Goal: Information Seeking & Learning: Check status

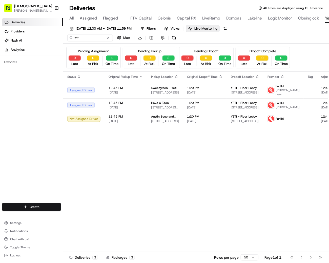
scroll to position [0, 170]
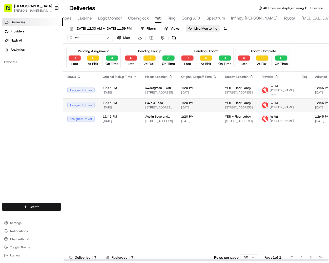
click at [150, 104] on span "Have a Taco" at bounding box center [154, 103] width 18 height 4
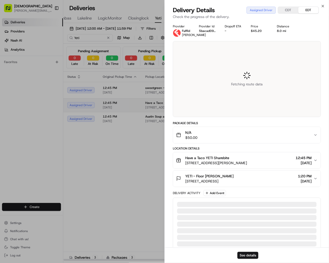
click at [150, 104] on div at bounding box center [164, 131] width 329 height 263
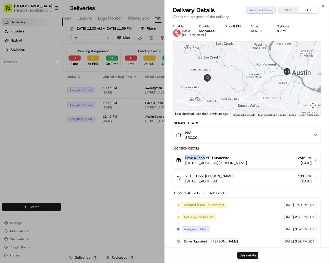
drag, startPoint x: 205, startPoint y: 162, endPoint x: 183, endPoint y: 162, distance: 22.8
click at [183, 162] on div "Have a Taco YETI Sharebite 1720 Barton Springs Rd, Austin, TX 78704, USA" at bounding box center [211, 160] width 71 height 10
copy span "Have a Taco"
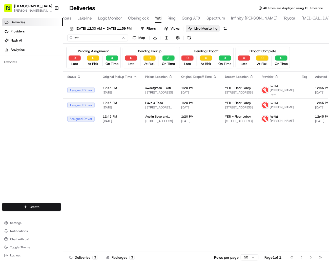
click at [91, 39] on input "Yeti" at bounding box center [97, 37] width 61 height 7
paste input "Have a Taco"
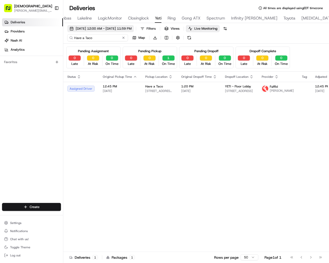
type input "Have a Taco"
click at [87, 29] on span "[DATE] 12:00 AM - [DATE] 11:59 PM" at bounding box center [104, 28] width 56 height 5
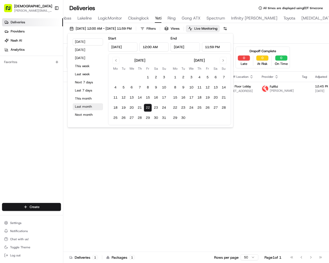
click at [83, 108] on button "Last month" at bounding box center [88, 106] width 30 height 7
type input "Jul 1, 2025"
type input "Jul 31, 2025"
click at [114, 59] on button "Go to previous month" at bounding box center [115, 60] width 7 height 7
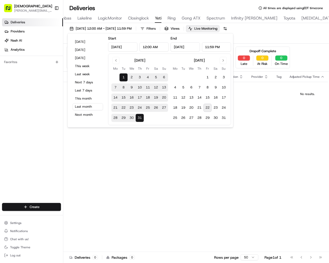
click at [207, 110] on button "22" at bounding box center [208, 108] width 8 height 8
type input "Aug 22, 2025"
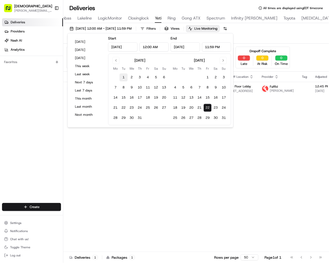
click at [121, 76] on button "1" at bounding box center [124, 77] width 8 height 8
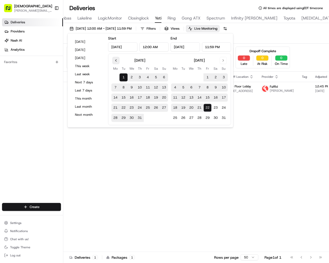
click at [116, 58] on button "Go to previous month" at bounding box center [115, 60] width 7 height 7
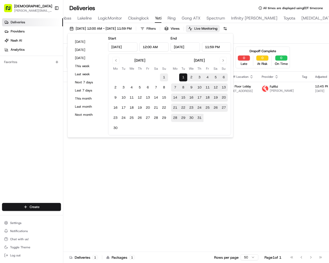
click at [164, 77] on button "1" at bounding box center [164, 77] width 8 height 8
type input "Jun 1, 2025"
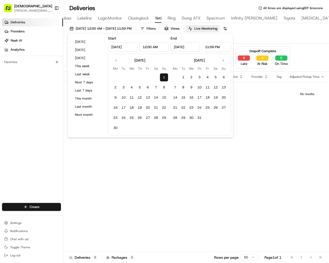
click at [180, 49] on input "Jun 1, 2025" at bounding box center [185, 47] width 29 height 9
click at [224, 61] on button "Go to next month" at bounding box center [223, 60] width 7 height 7
click at [206, 105] on button "22" at bounding box center [208, 108] width 8 height 8
type input "Aug 22, 2025"
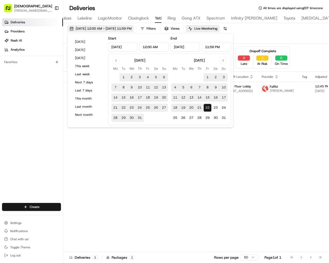
click at [73, 27] on button "06/01/2025 12:00 AM - 08/22/2025 11:59 PM" at bounding box center [100, 28] width 67 height 7
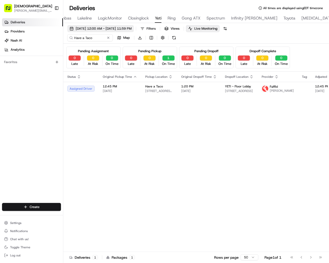
click at [72, 29] on button "06/01/2025 12:00 AM - 08/22/2025 11:59 PM" at bounding box center [100, 28] width 67 height 7
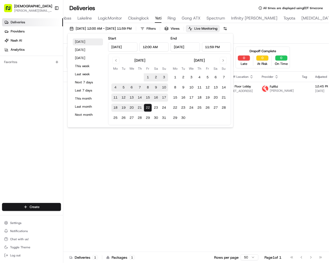
click at [79, 40] on button "Today" at bounding box center [88, 42] width 30 height 7
type input "Aug 22, 2025"
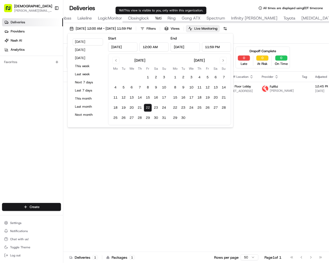
click at [159, 20] on span "Yeti" at bounding box center [158, 18] width 7 height 6
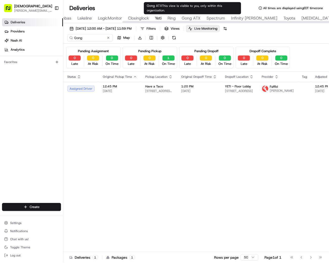
click at [195, 17] on span "Gong ATX" at bounding box center [191, 18] width 19 height 6
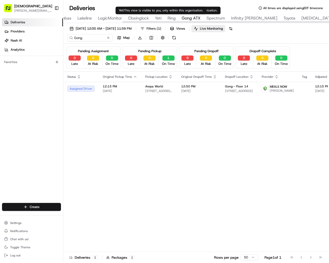
type input "Yeti"
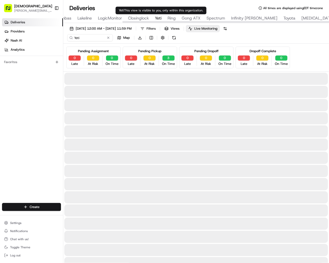
click at [158, 17] on span "Yeti" at bounding box center [158, 18] width 7 height 6
